Goal: Information Seeking & Learning: Learn about a topic

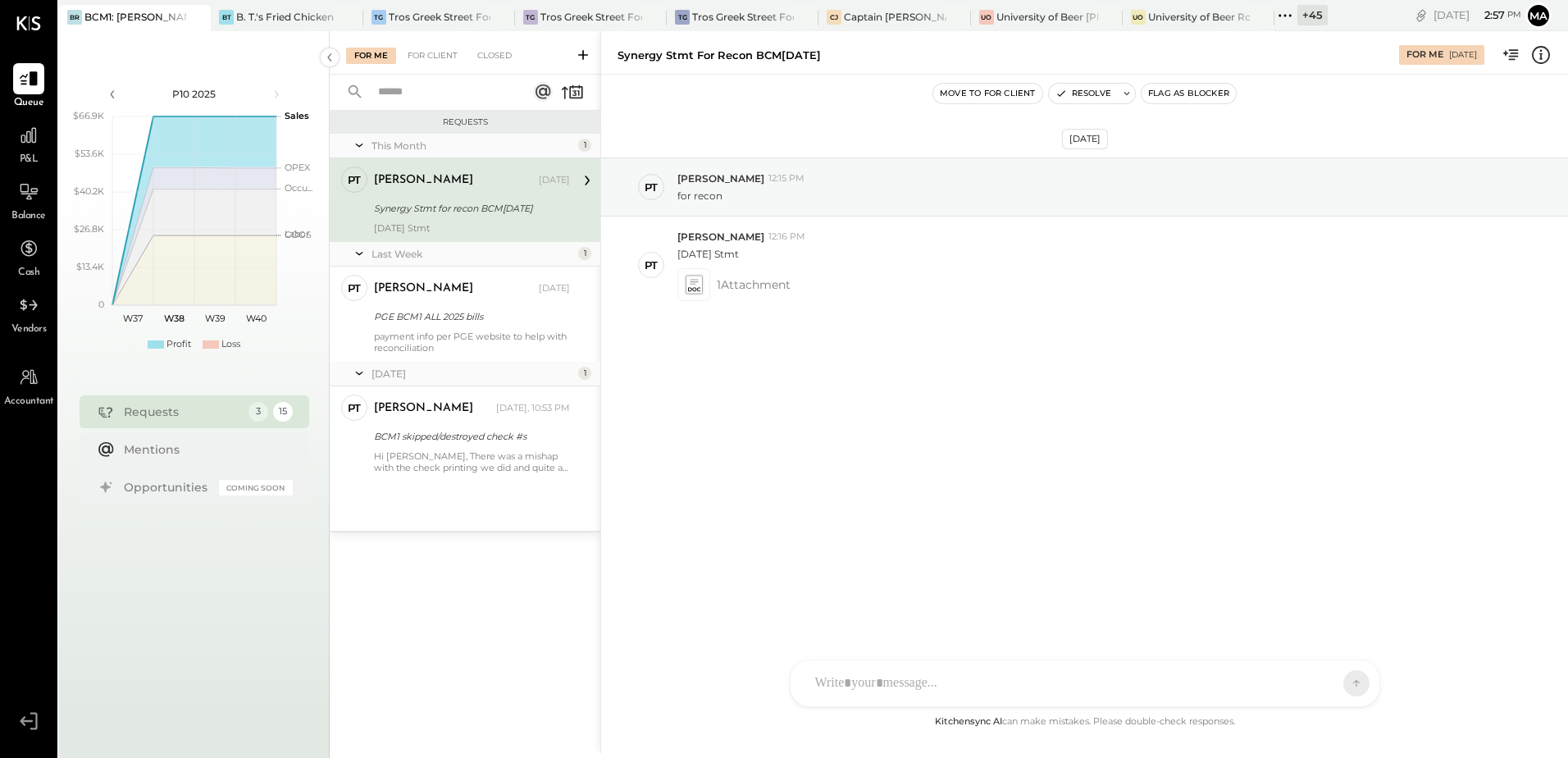
click at [1302, 7] on div "+ 45" at bounding box center [1313, 15] width 30 height 21
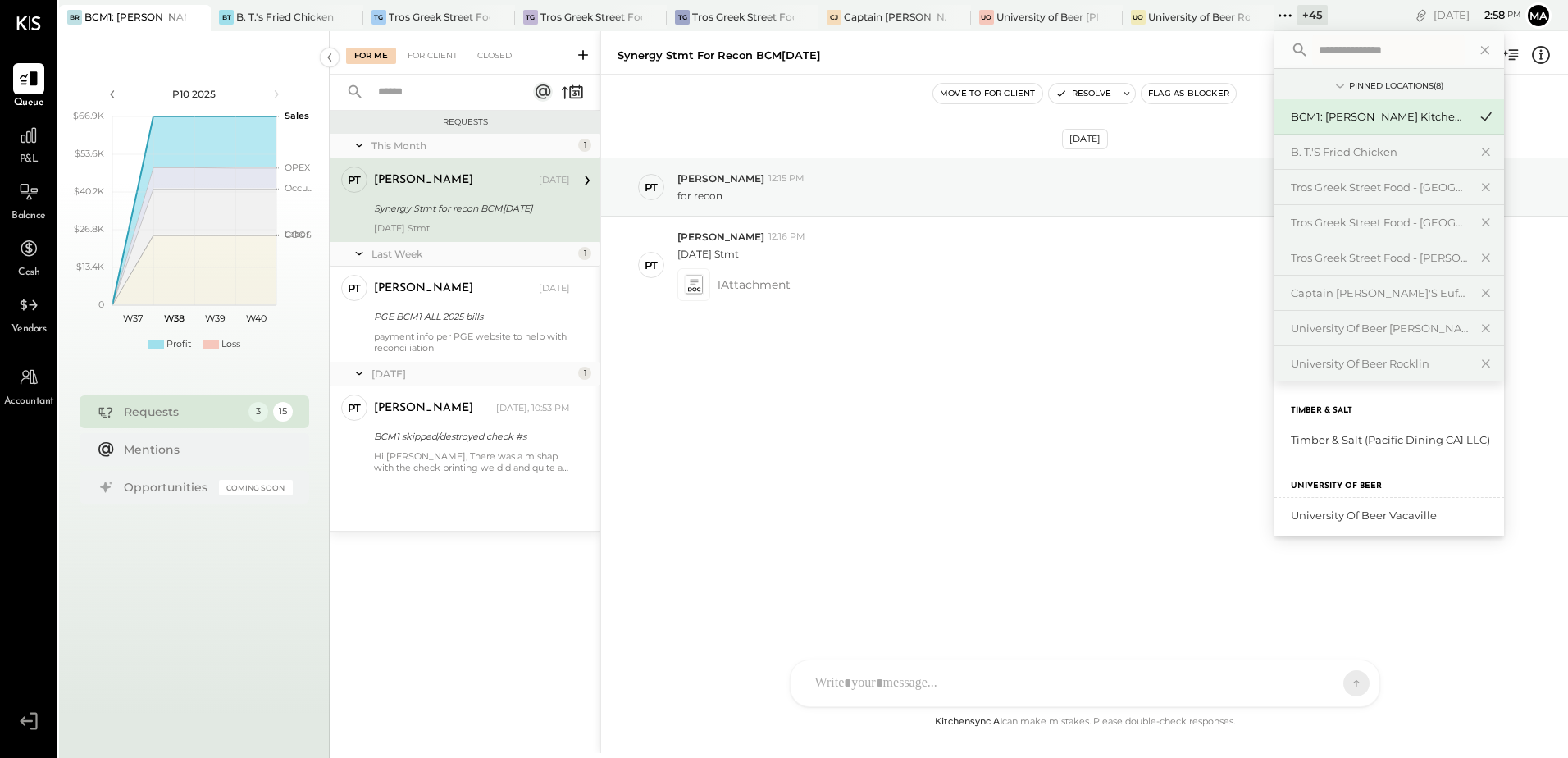
click at [1343, 54] on input "text" at bounding box center [1388, 49] width 153 height 29
type input "*"
type input "****"
click at [1398, 117] on div "BCM1: [PERSON_NAME] Kitchen Bar Market" at bounding box center [1379, 117] width 177 height 15
click at [1398, 113] on div "BCM1: [PERSON_NAME] Kitchen Bar Market" at bounding box center [1379, 117] width 177 height 15
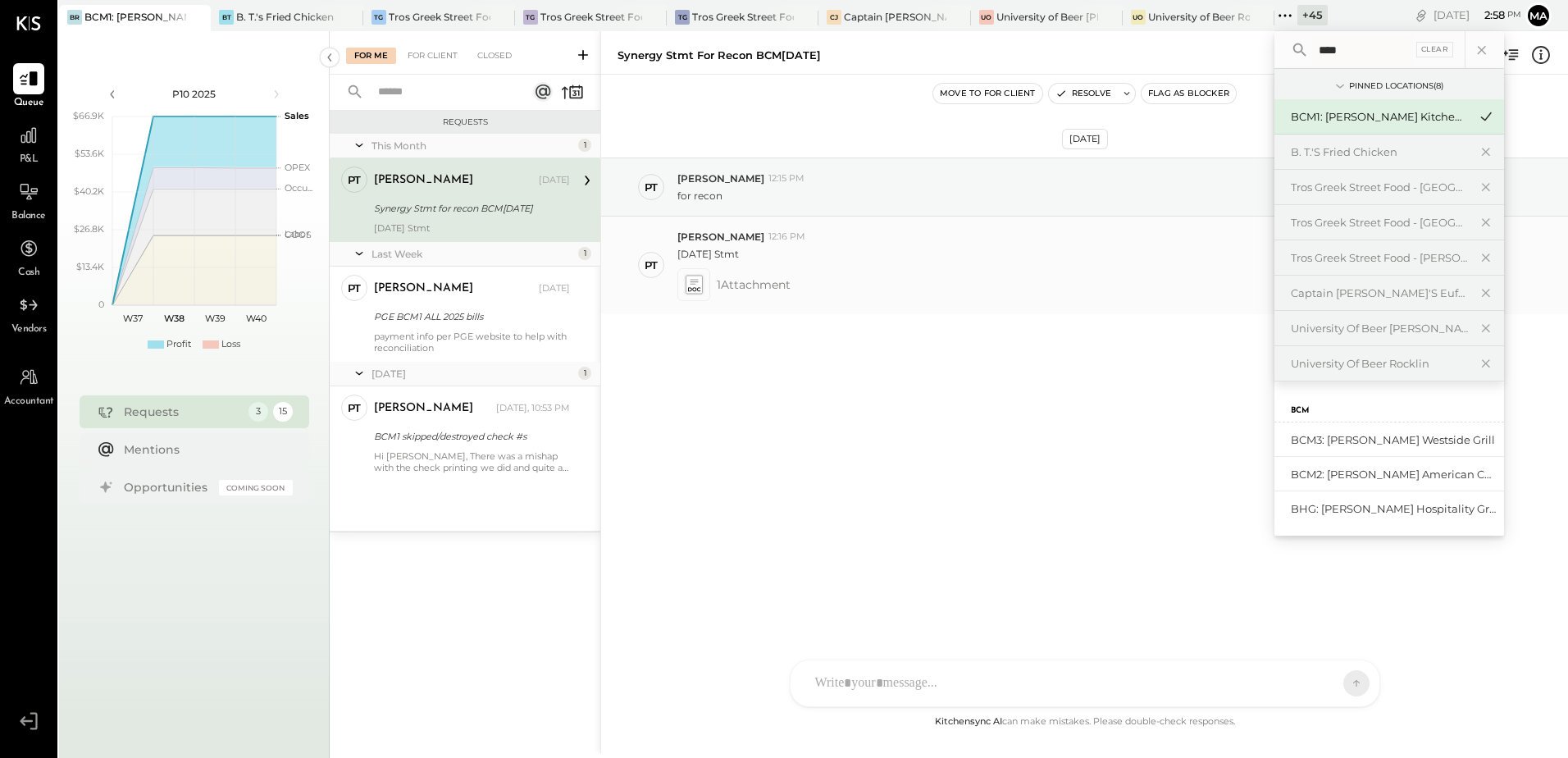
click at [1127, 272] on div "1 Attachment" at bounding box center [1116, 284] width 877 height 33
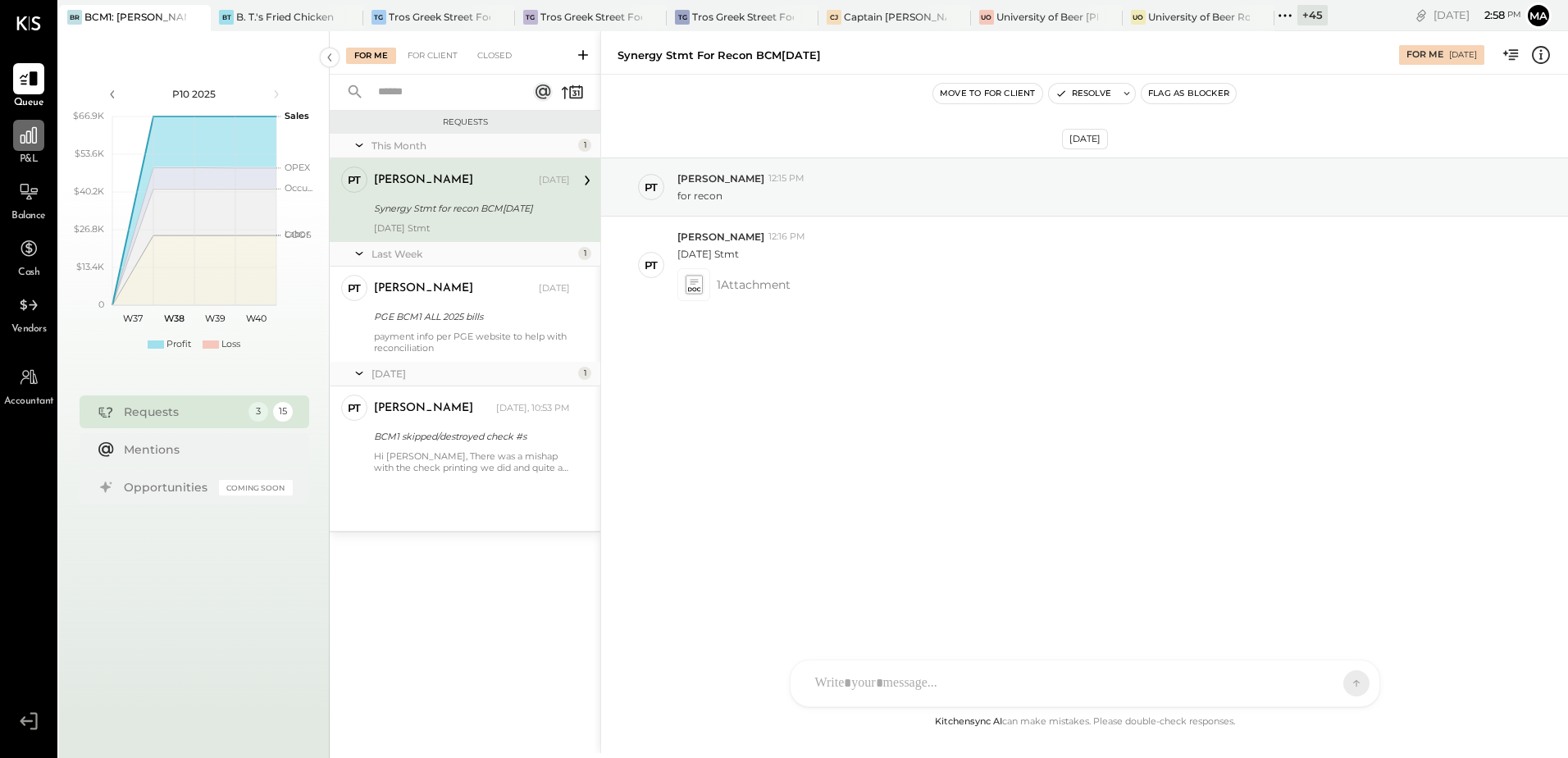
click at [22, 146] on div at bounding box center [28, 135] width 31 height 31
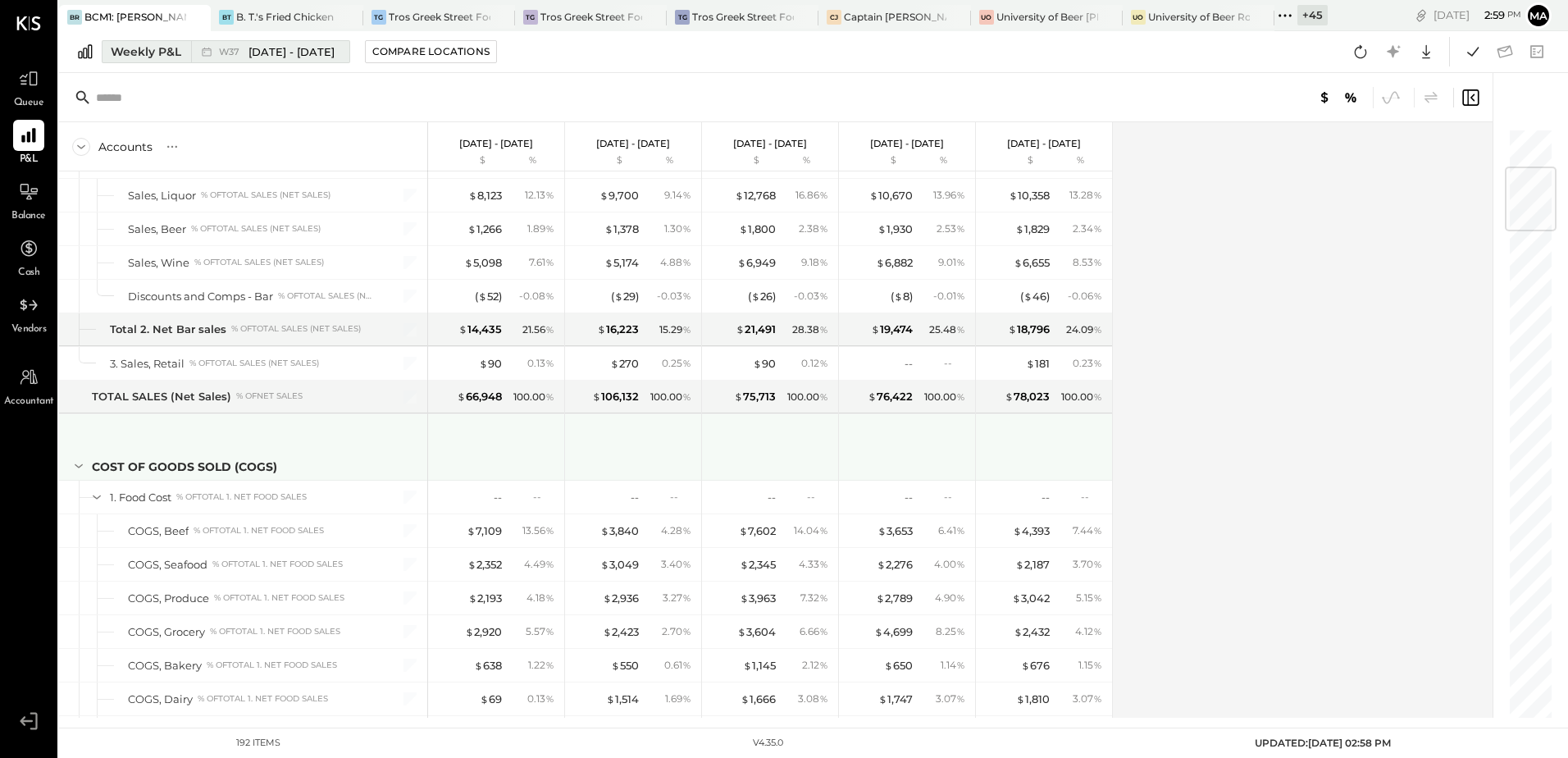
scroll to position [246, 0]
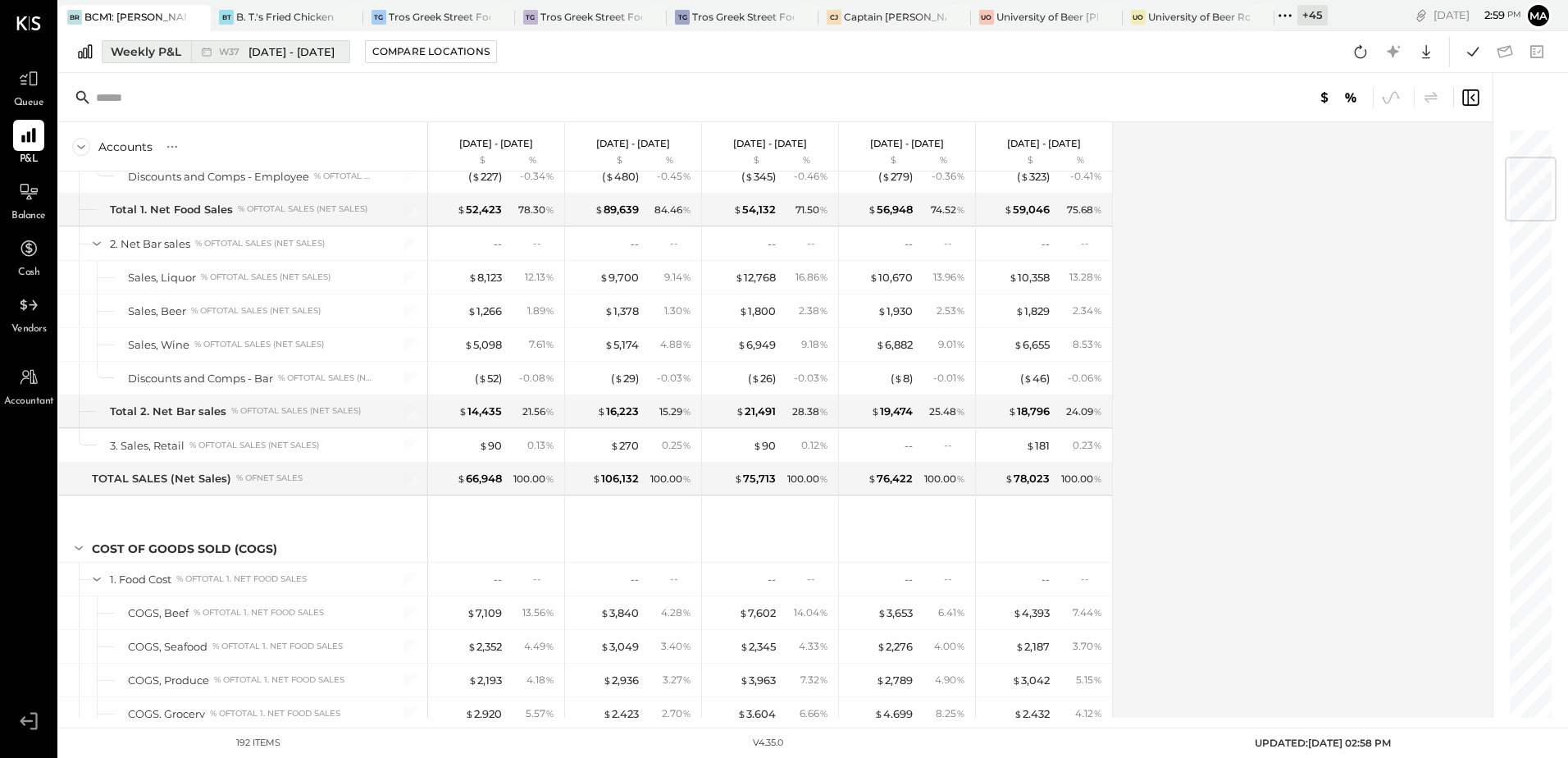
click at [154, 45] on div "Weekly P&L" at bounding box center [146, 51] width 70 height 16
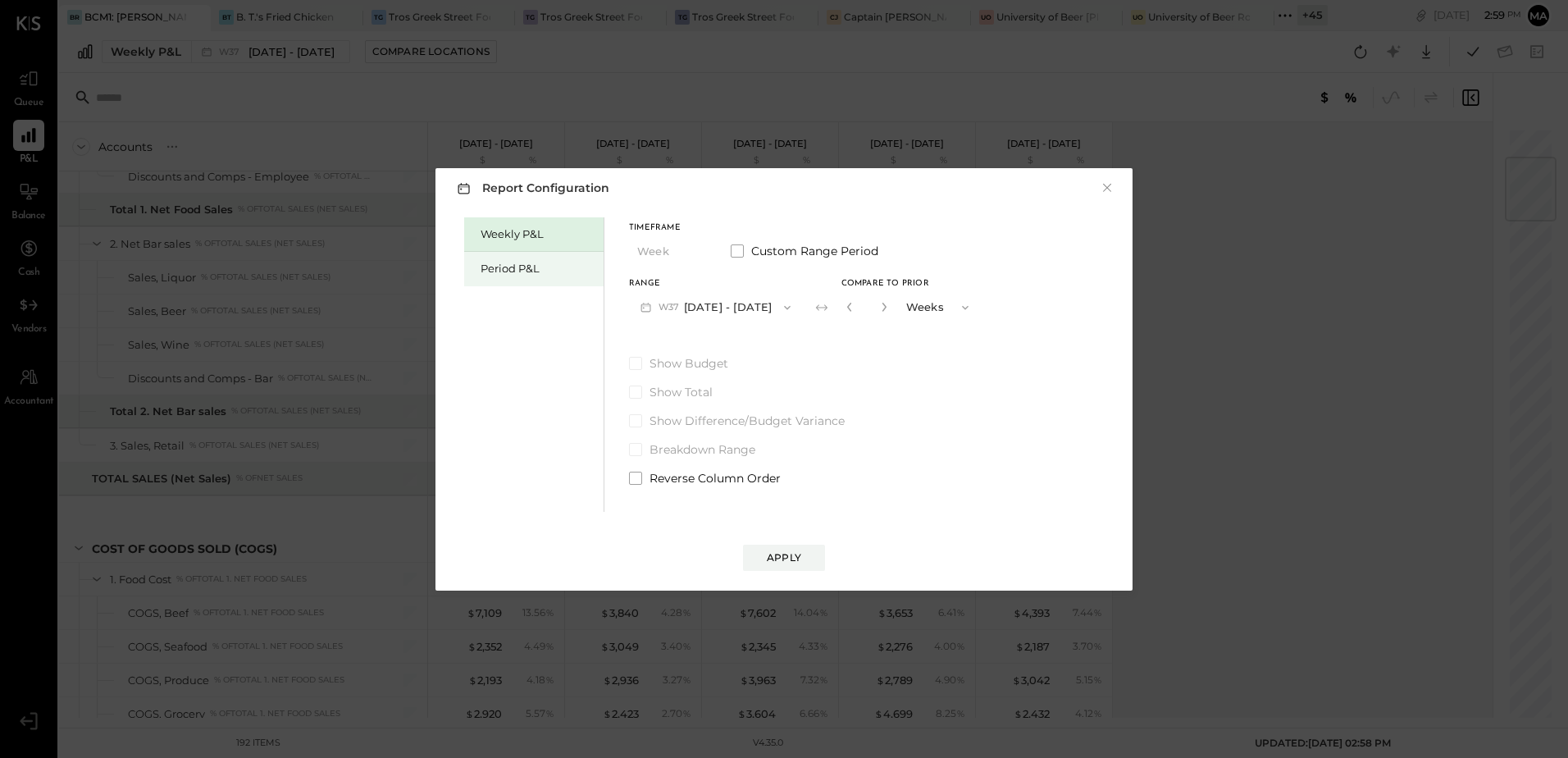
click at [508, 262] on div "Period P&L" at bounding box center [537, 268] width 115 height 15
click at [736, 307] on button "P10 Sep 11 - Oct 8, 2025" at bounding box center [712, 307] width 168 height 30
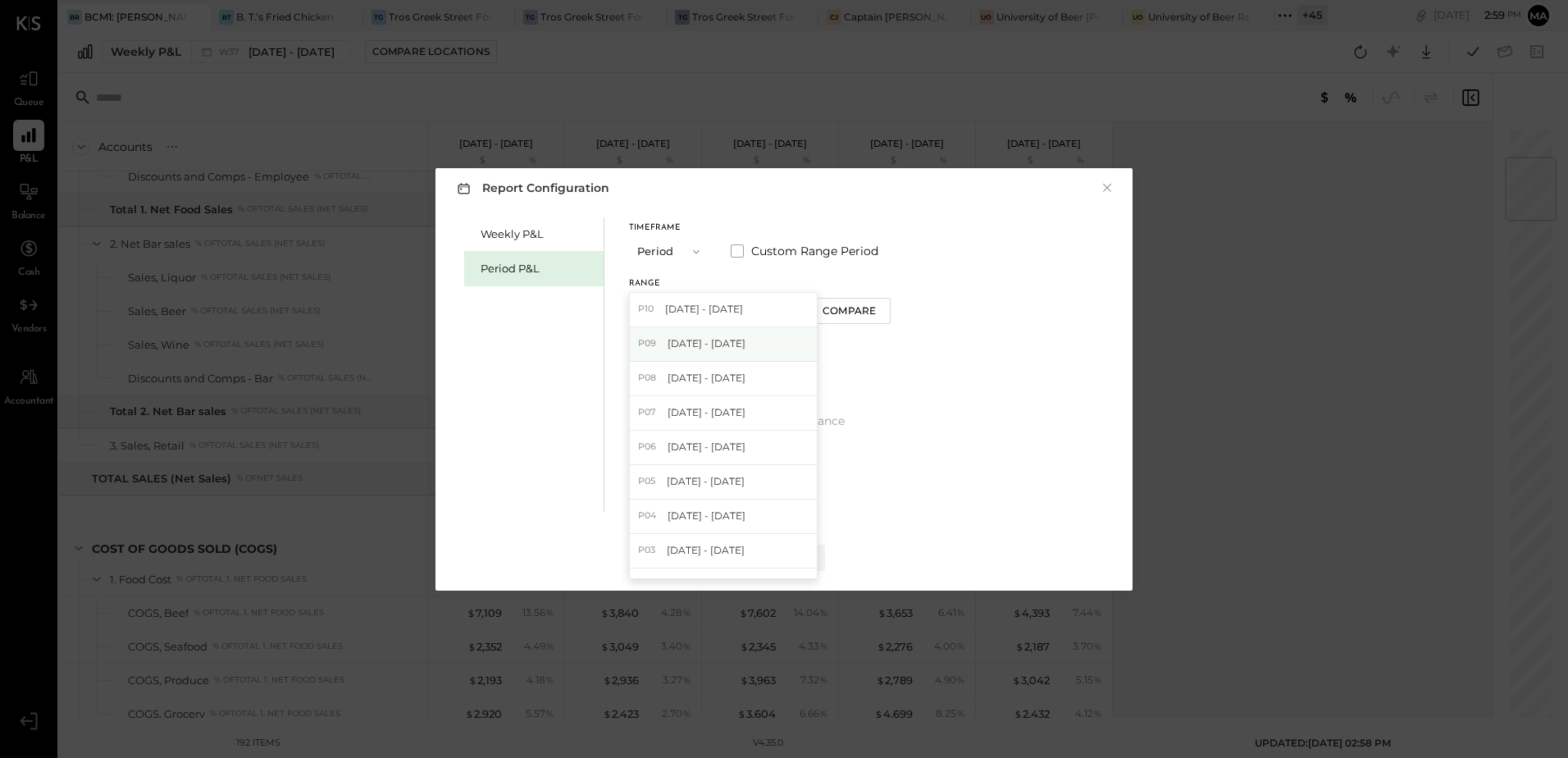
click at [746, 347] on span "Aug 14 - Sep 10, 2025" at bounding box center [707, 343] width 78 height 14
click at [870, 319] on button "Compare" at bounding box center [852, 311] width 82 height 27
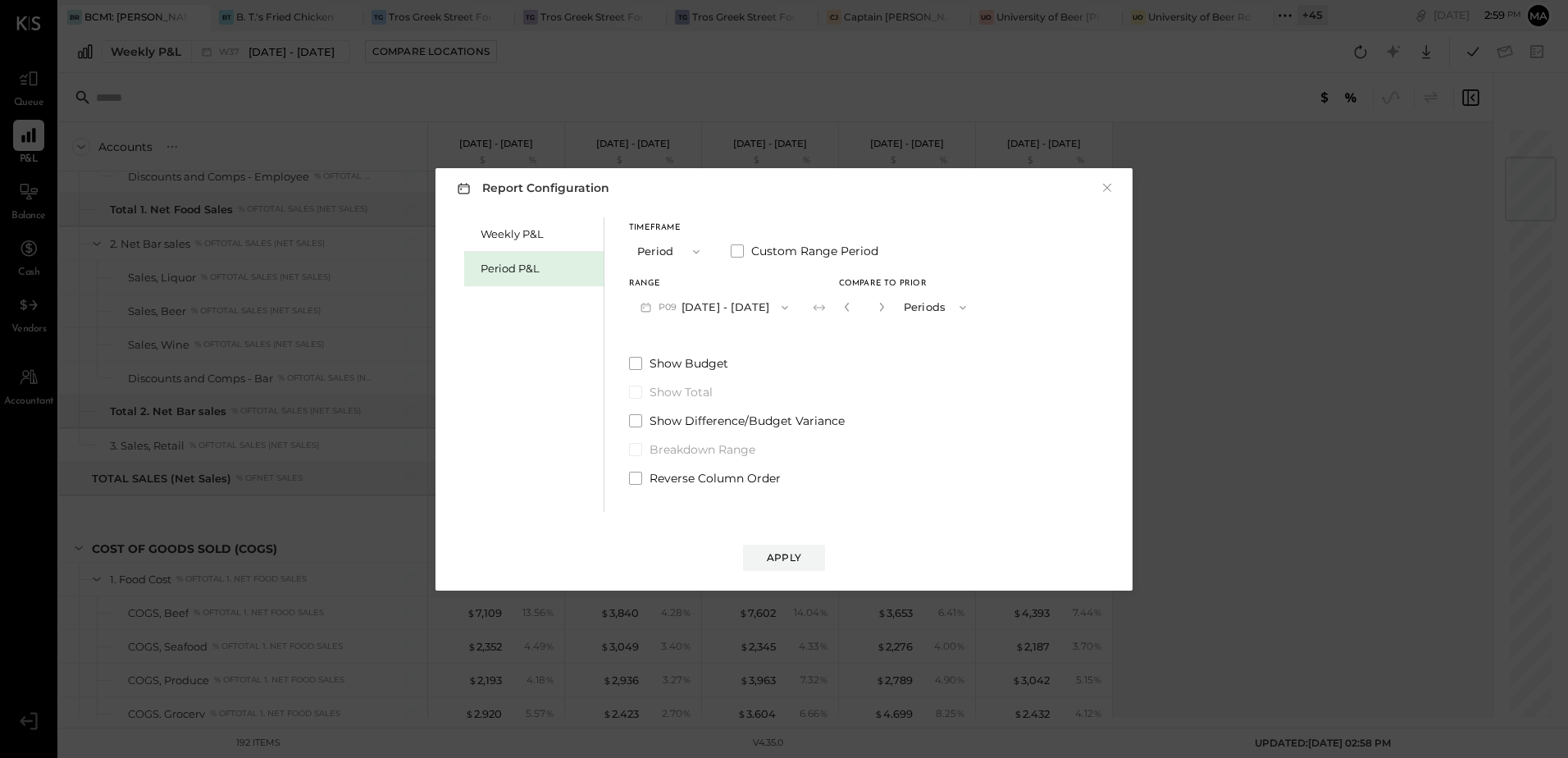
drag, startPoint x: 911, startPoint y: 304, endPoint x: 908, endPoint y: 332, distance: 28.2
click at [887, 305] on icon "button" at bounding box center [881, 307] width 9 height 9
type input "*"
click at [776, 557] on div "Apply" at bounding box center [784, 557] width 34 height 14
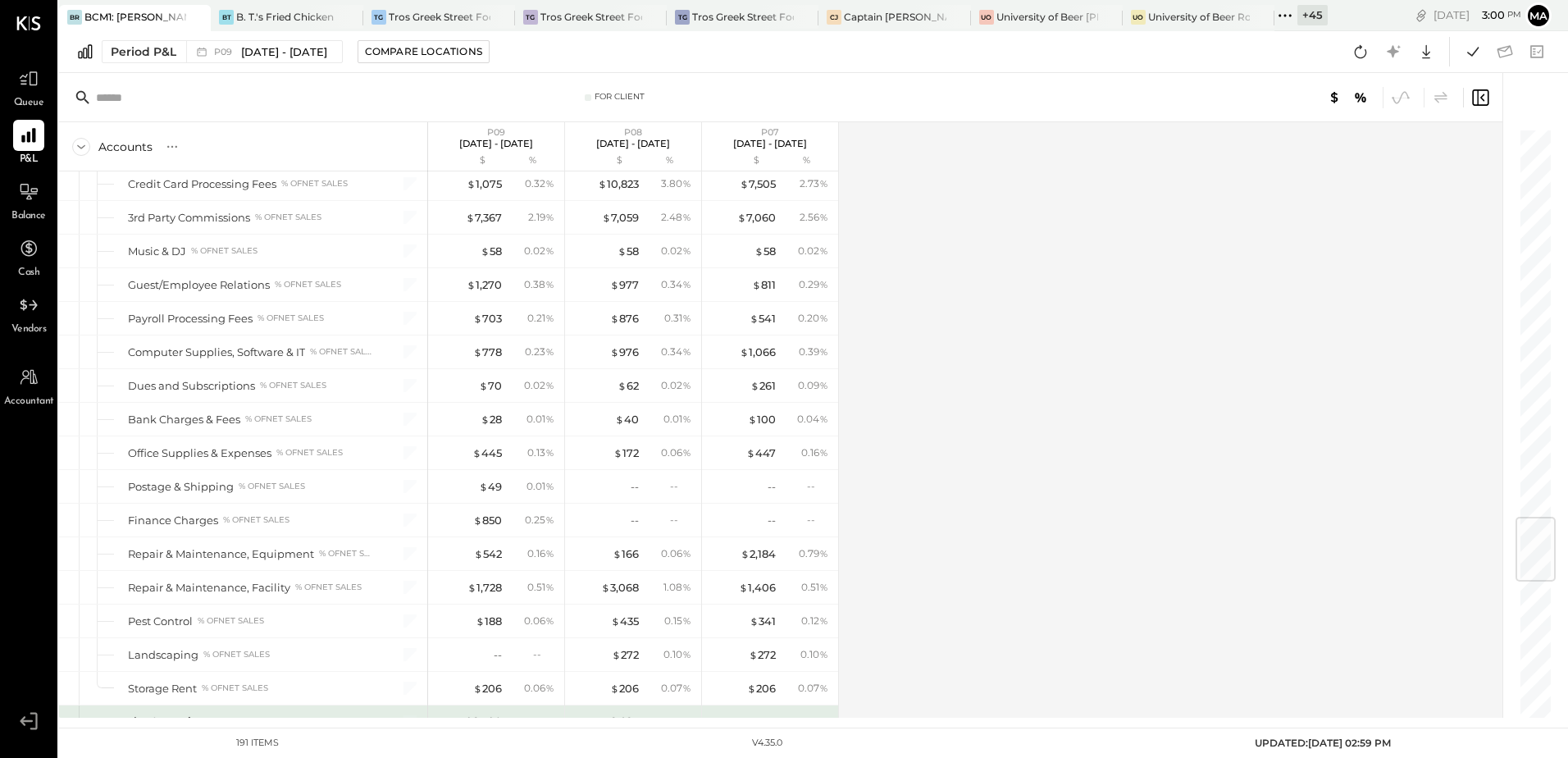
scroll to position [3281, 0]
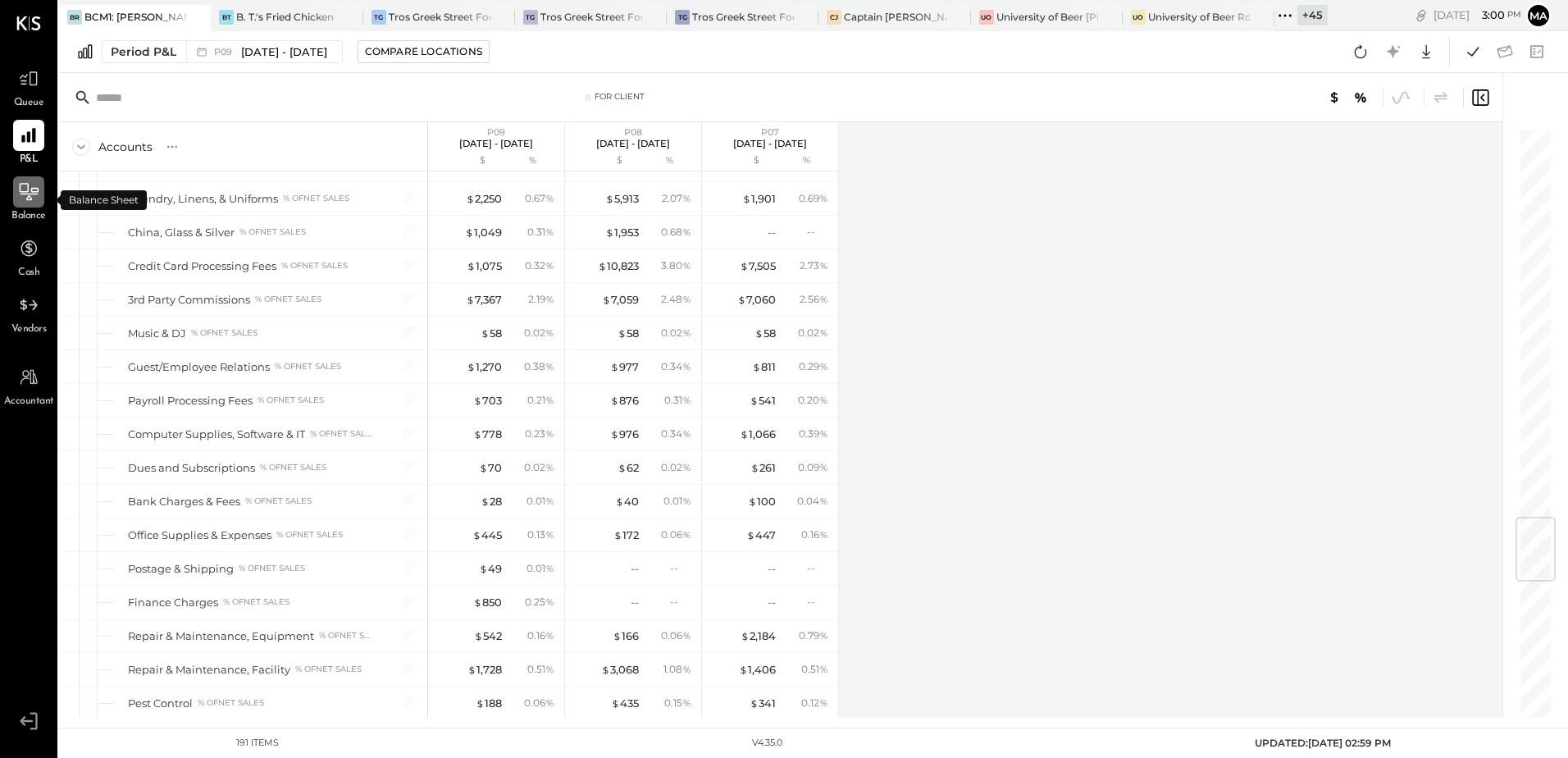
click at [24, 205] on div at bounding box center [28, 191] width 31 height 31
